Goal: Register for event/course

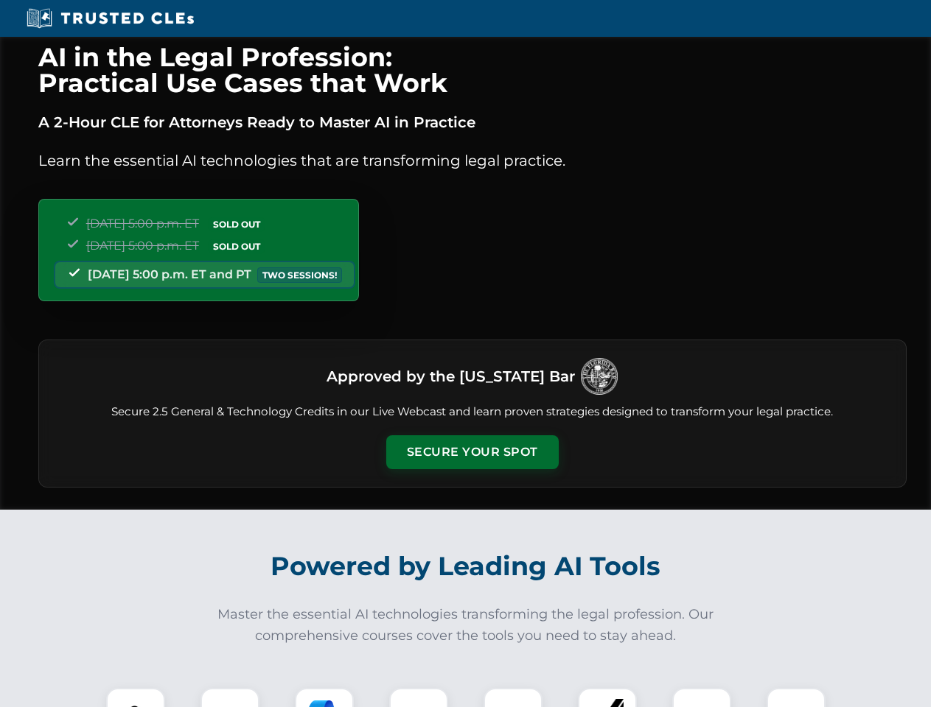
click at [472, 452] on button "Secure Your Spot" at bounding box center [472, 453] width 172 height 34
click at [136, 698] on img at bounding box center [135, 717] width 43 height 43
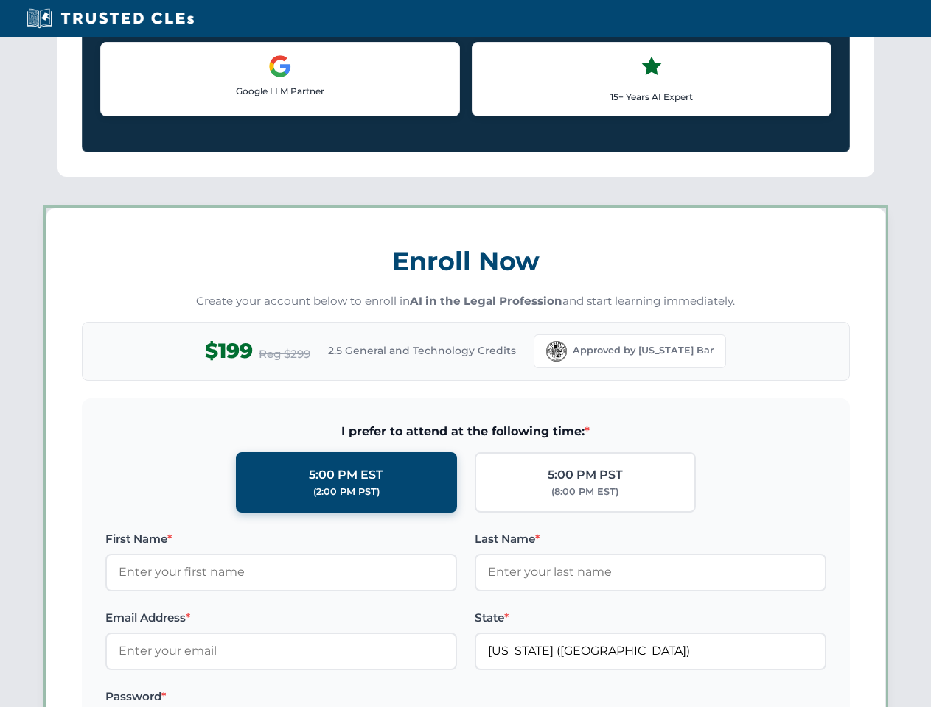
click at [324, 698] on label "Password *" at bounding box center [281, 697] width 352 height 18
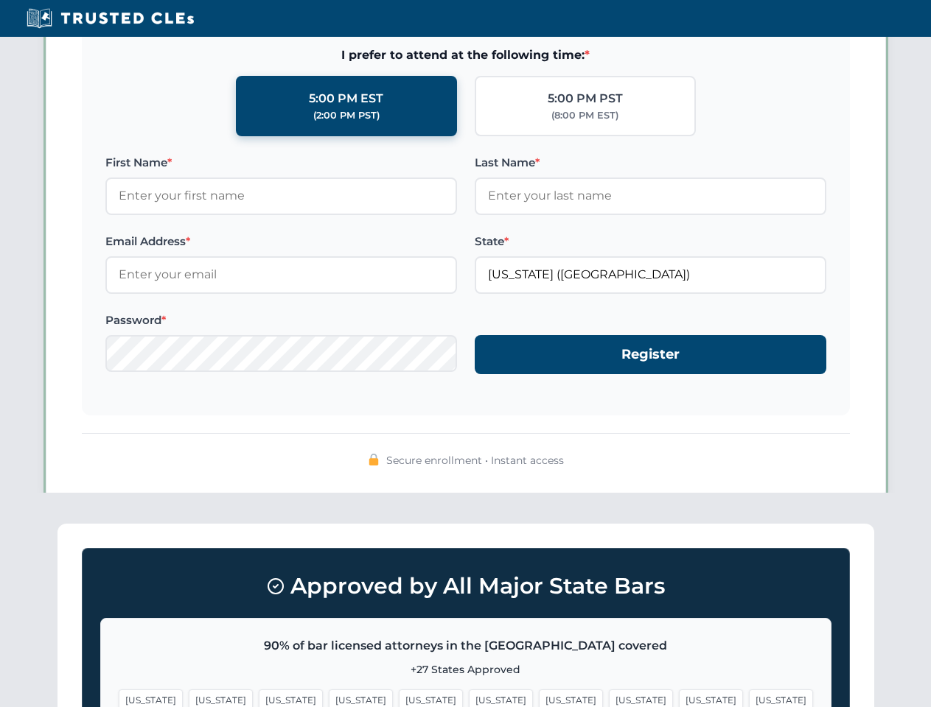
click at [679, 698] on span "[US_STATE]" at bounding box center [711, 700] width 64 height 21
